Goal: Task Accomplishment & Management: Manage account settings

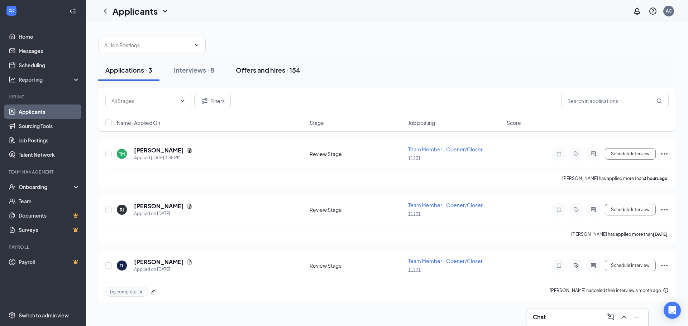
click at [265, 63] on button "Offers and hires · 154" at bounding box center [267, 69] width 79 height 21
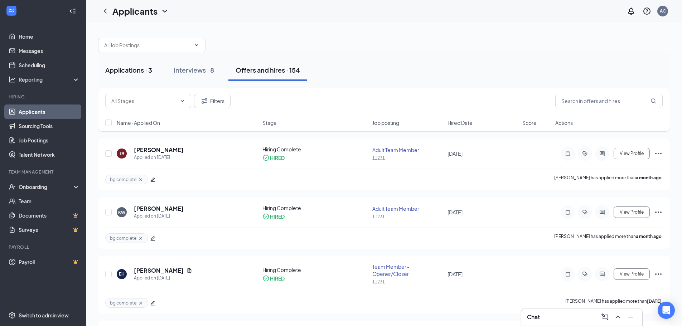
click at [116, 72] on div "Applications · 3" at bounding box center [128, 70] width 47 height 9
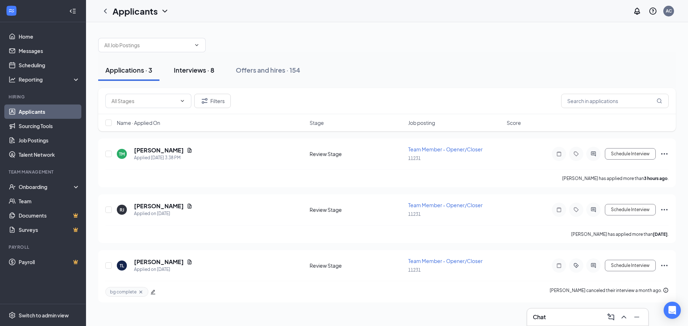
click at [203, 71] on div "Interviews · 8" at bounding box center [194, 70] width 40 height 9
click at [297, 71] on div "Offers and hires · 154" at bounding box center [268, 70] width 64 height 9
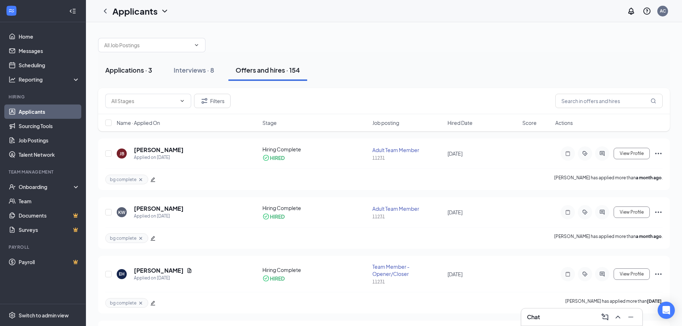
click at [130, 75] on button "Applications · 3" at bounding box center [128, 69] width 61 height 21
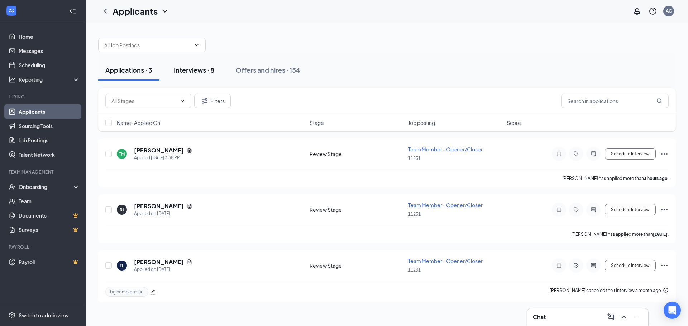
click at [214, 68] on div "Interviews · 8" at bounding box center [194, 70] width 40 height 9
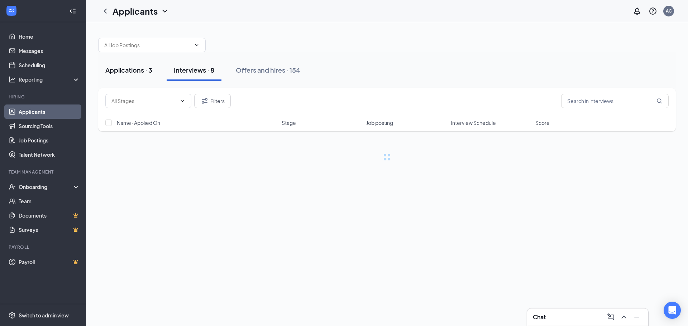
click at [125, 72] on div "Applications · 3" at bounding box center [128, 70] width 47 height 9
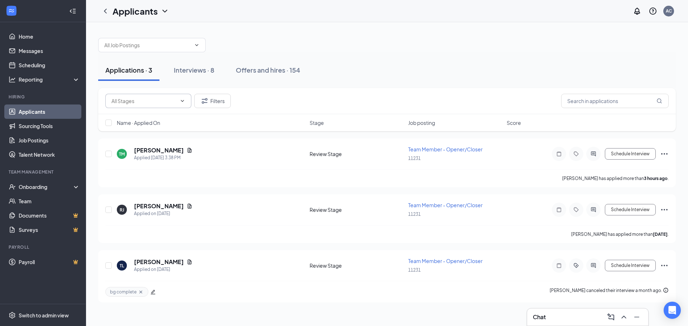
click at [158, 100] on input "text" at bounding box center [143, 101] width 65 height 8
click at [153, 117] on div "Review Stage (68)" at bounding box center [138, 115] width 42 height 8
type input "Review Stage (68)"
click at [196, 76] on button "Interviews · 0 / 8" at bounding box center [208, 69] width 65 height 21
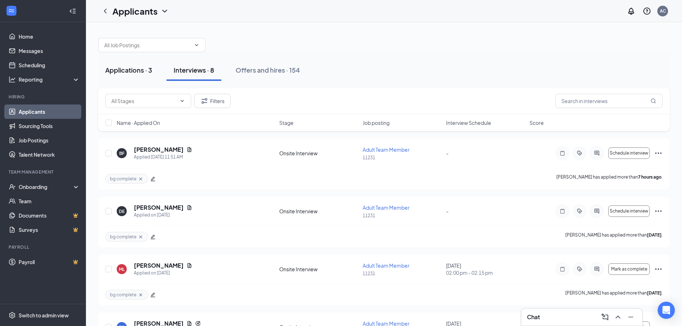
click at [131, 71] on div "Applications · 3" at bounding box center [128, 70] width 47 height 9
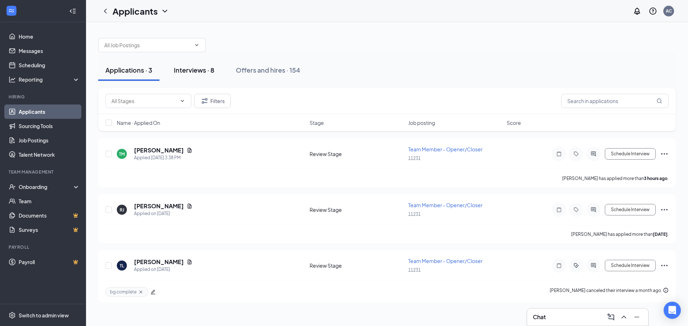
click at [195, 69] on div "Interviews · 8" at bounding box center [194, 70] width 40 height 9
